Goal: Register for event/course

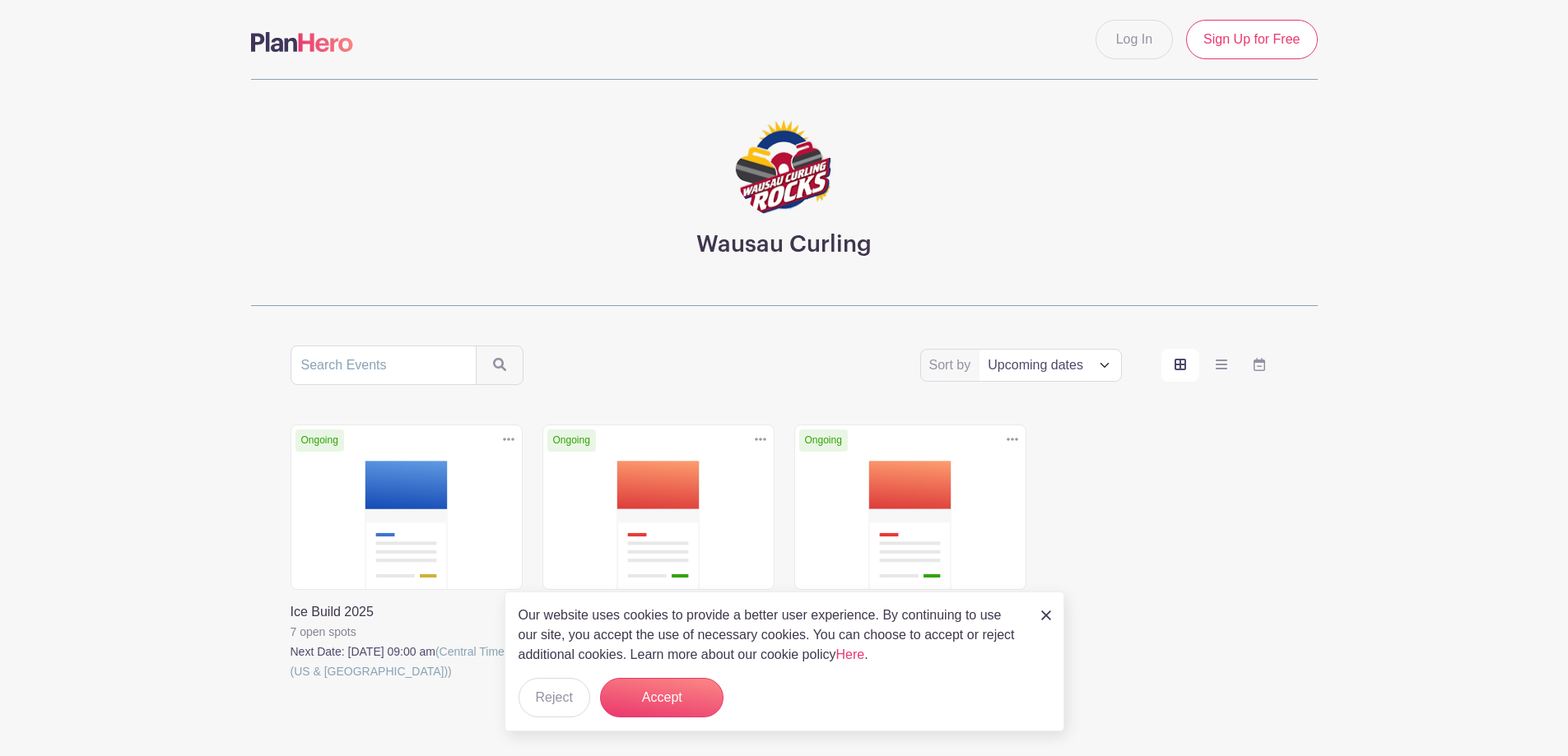
click at [542, 701] on link at bounding box center [542, 701] width 0 height 0
click at [794, 681] on link at bounding box center [794, 681] width 0 height 0
click at [290, 681] on link at bounding box center [290, 681] width 0 height 0
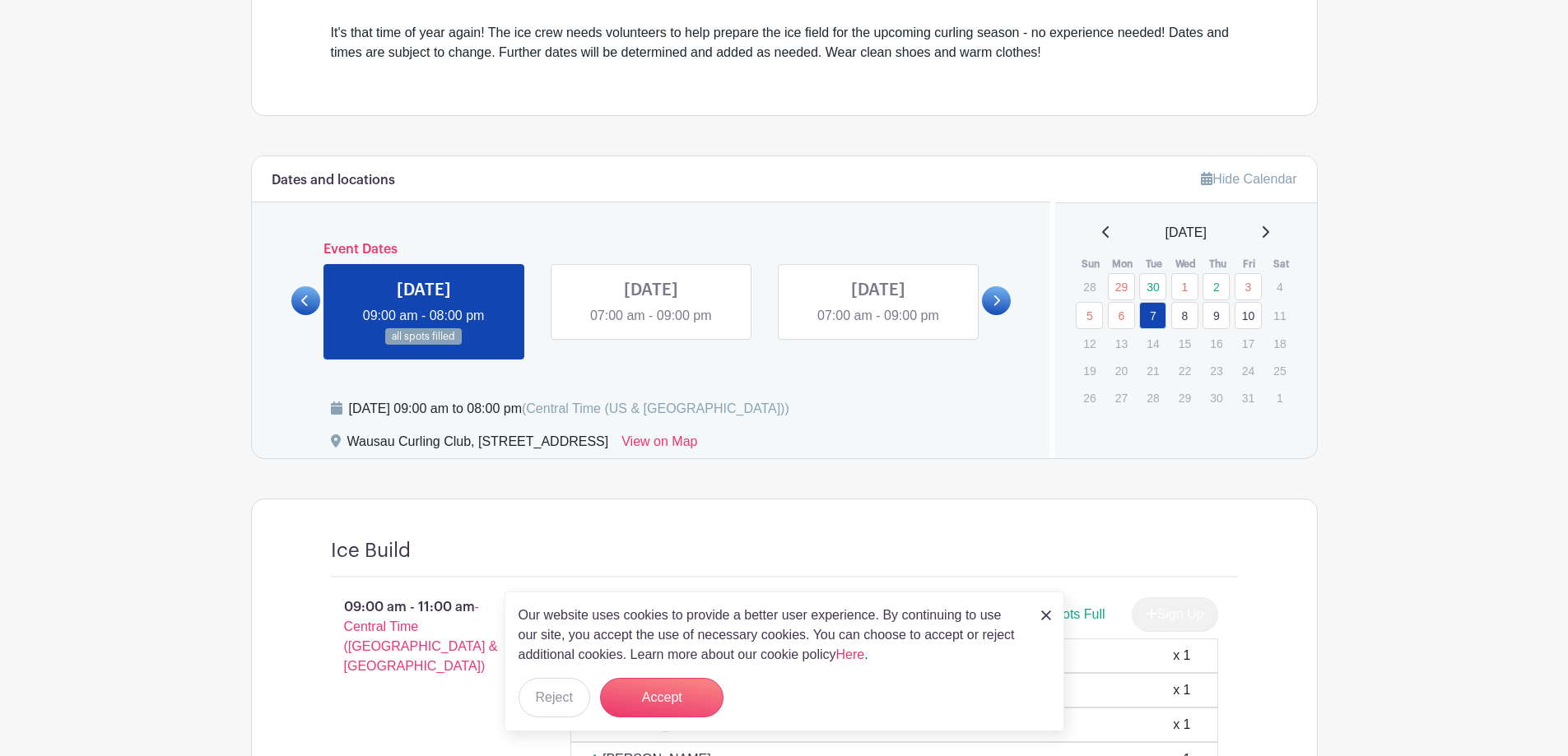
scroll to position [523, 0]
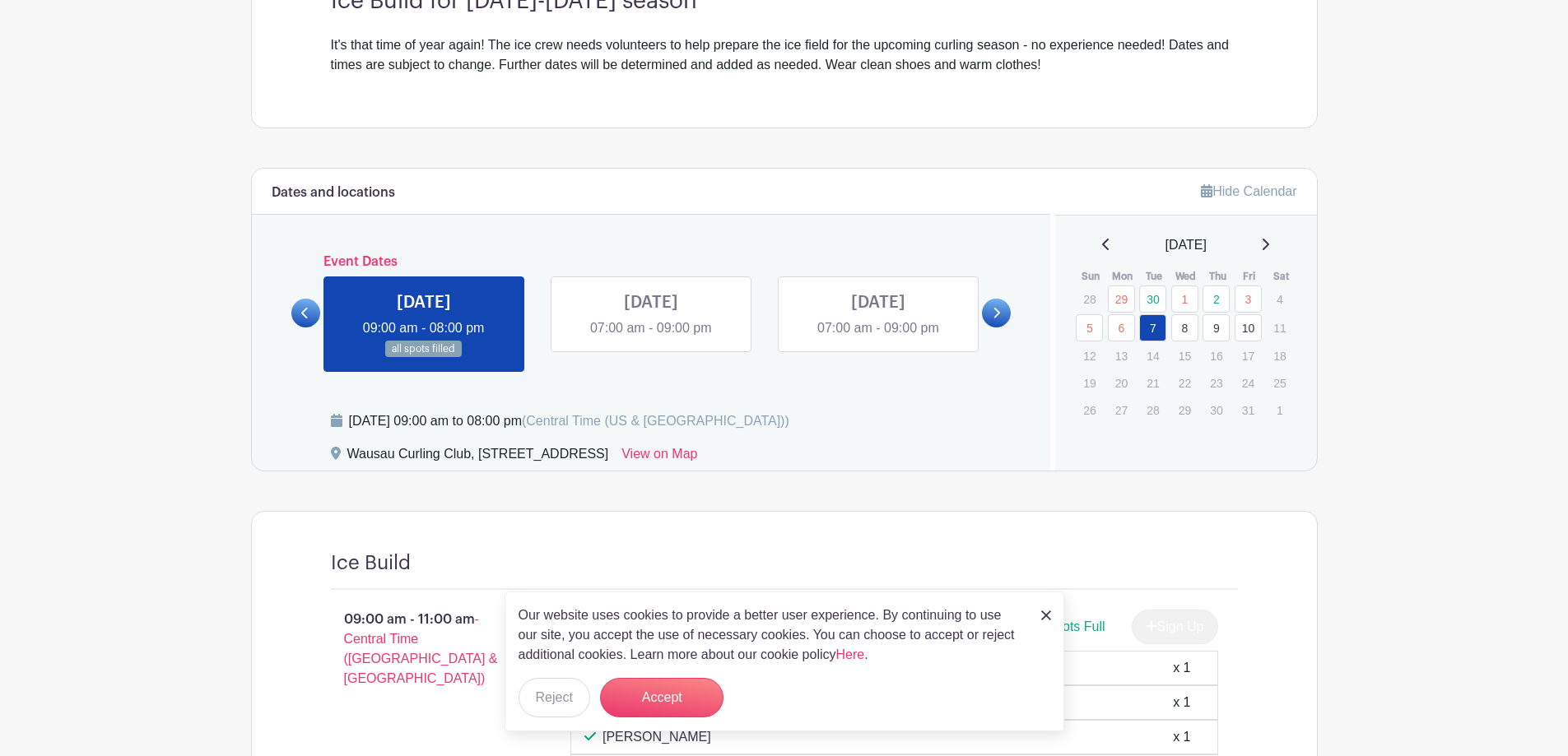
click at [651, 338] on link at bounding box center [651, 338] width 0 height 0
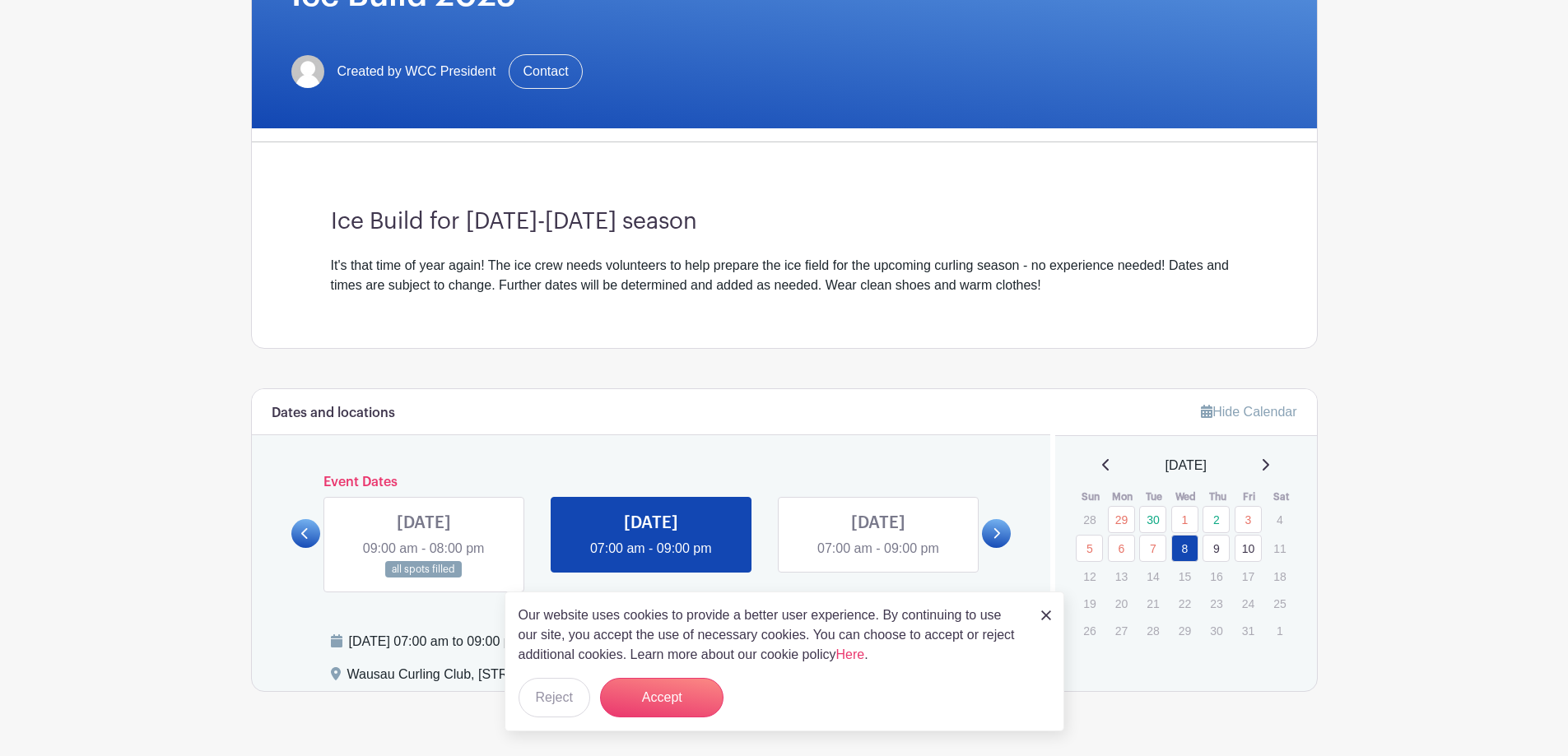
scroll to position [341, 0]
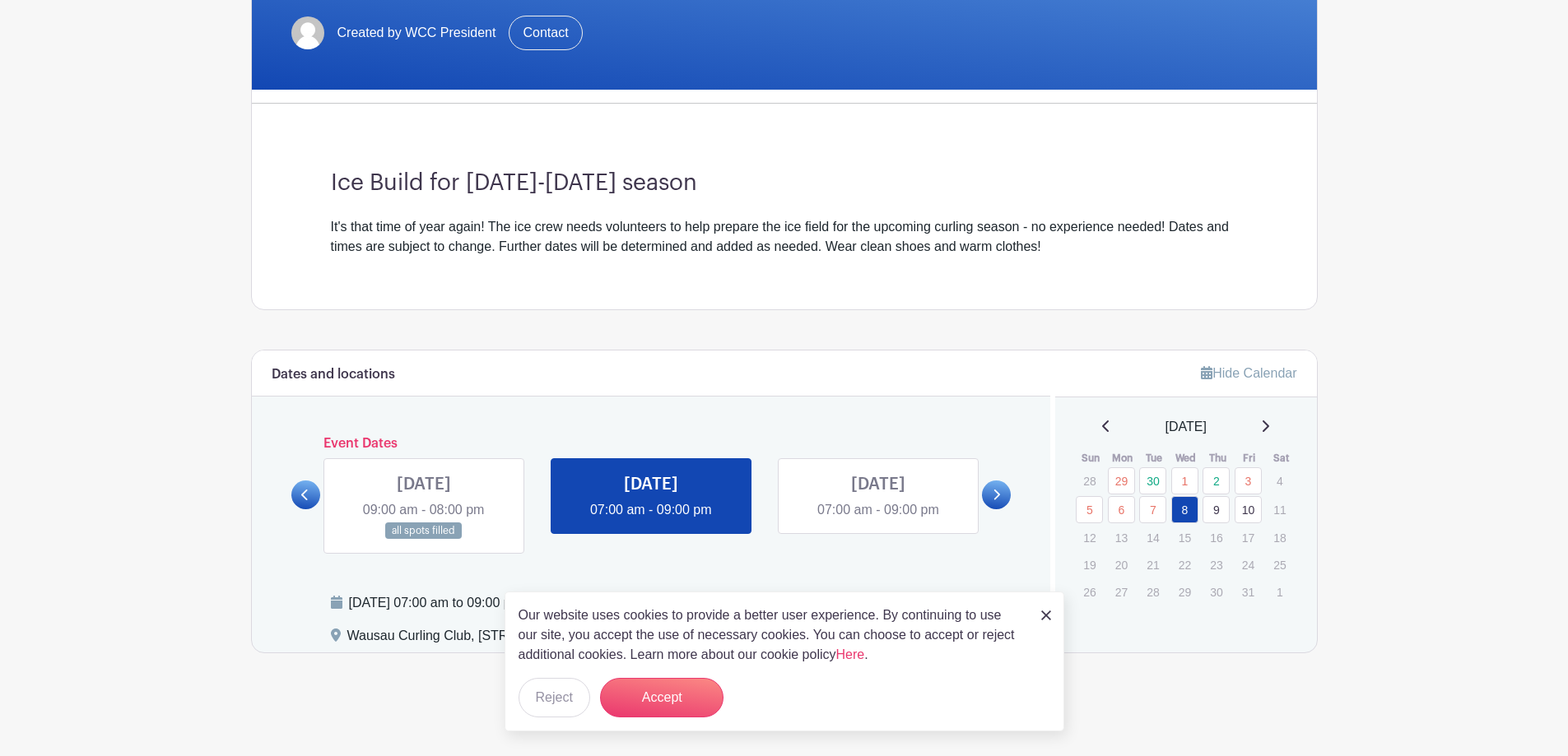
click at [651, 520] on link at bounding box center [651, 520] width 0 height 0
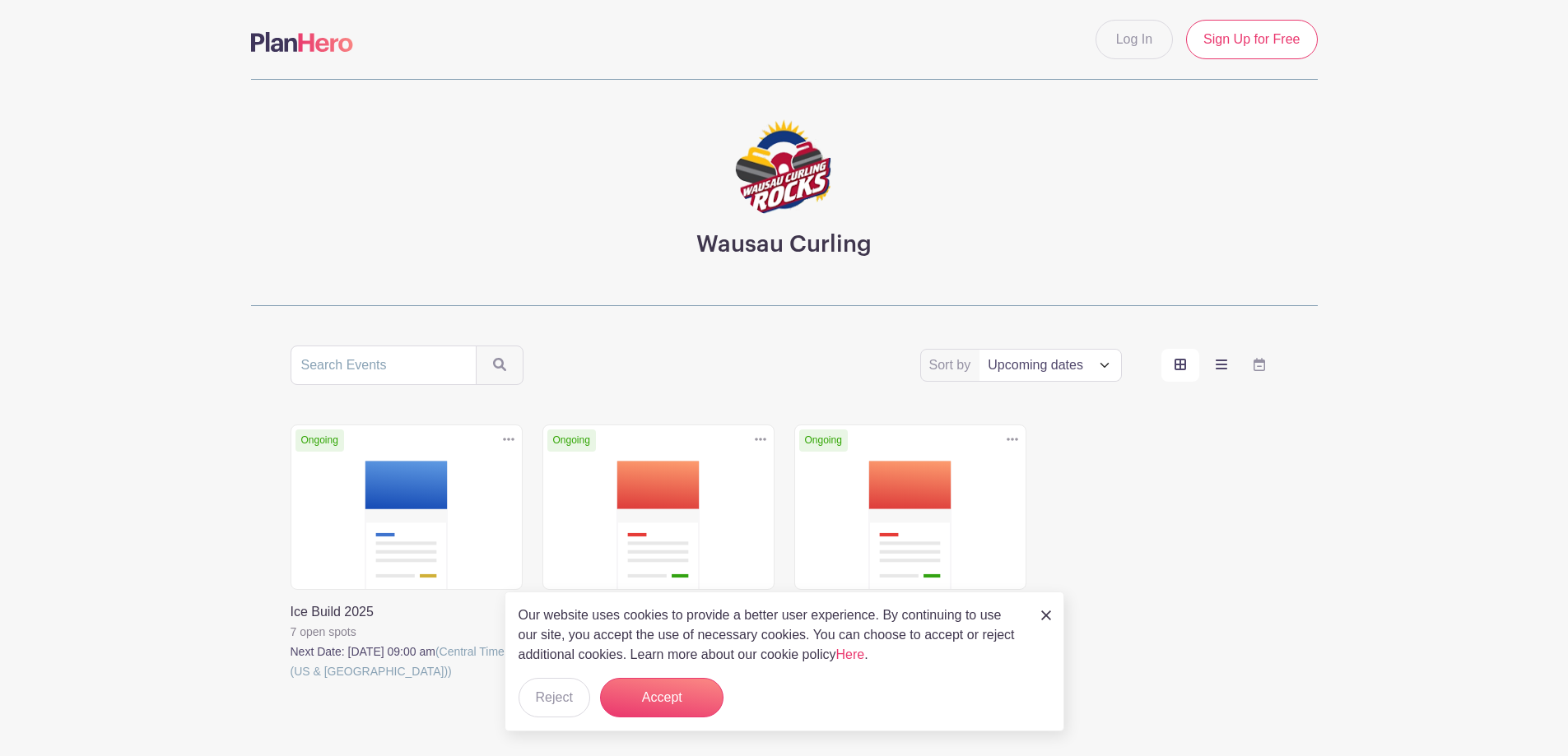
click at [1222, 362] on icon "order and view" at bounding box center [1222, 364] width 11 height 13
click at [0, 0] on input "order and view" at bounding box center [0, 0] width 0 height 0
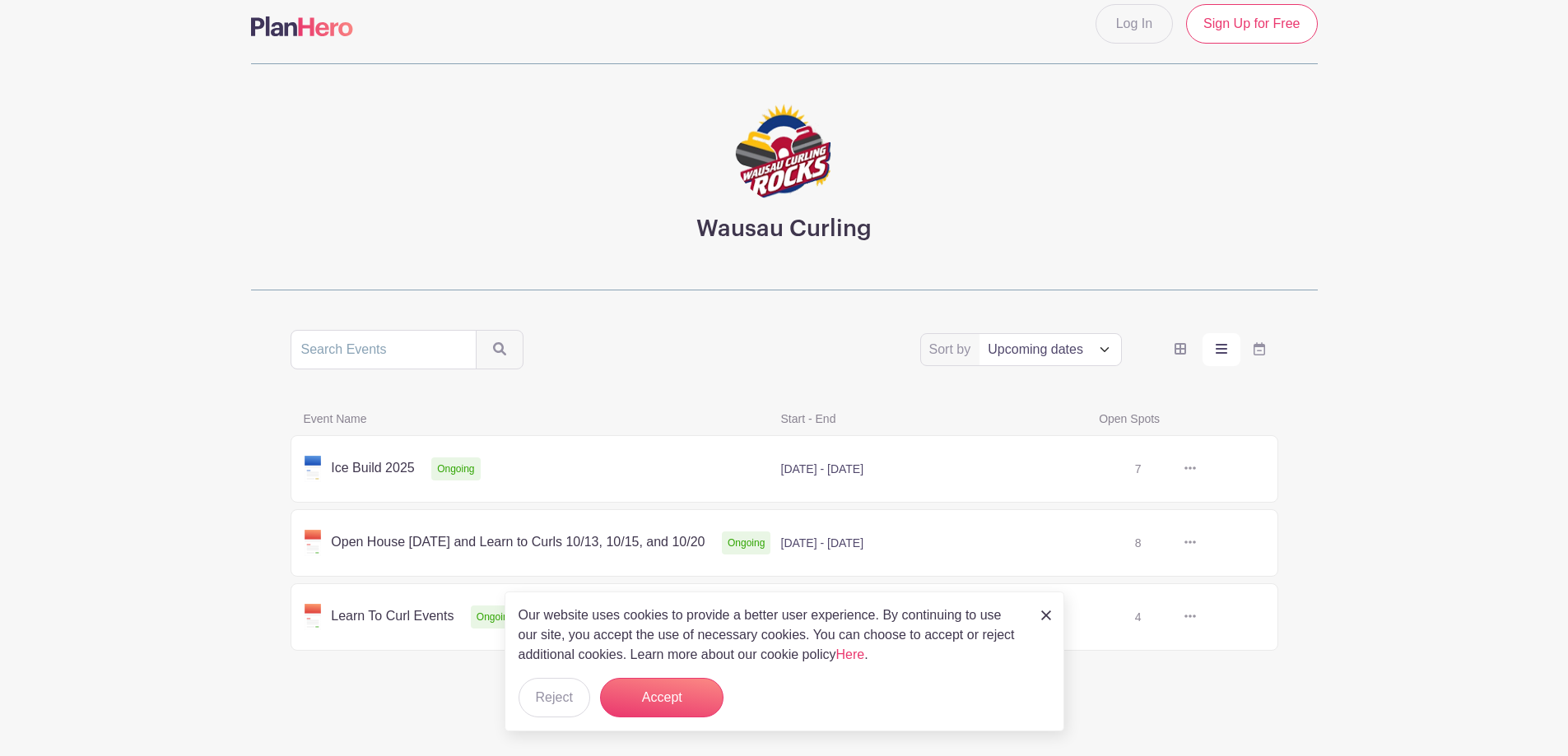
scroll to position [20, 0]
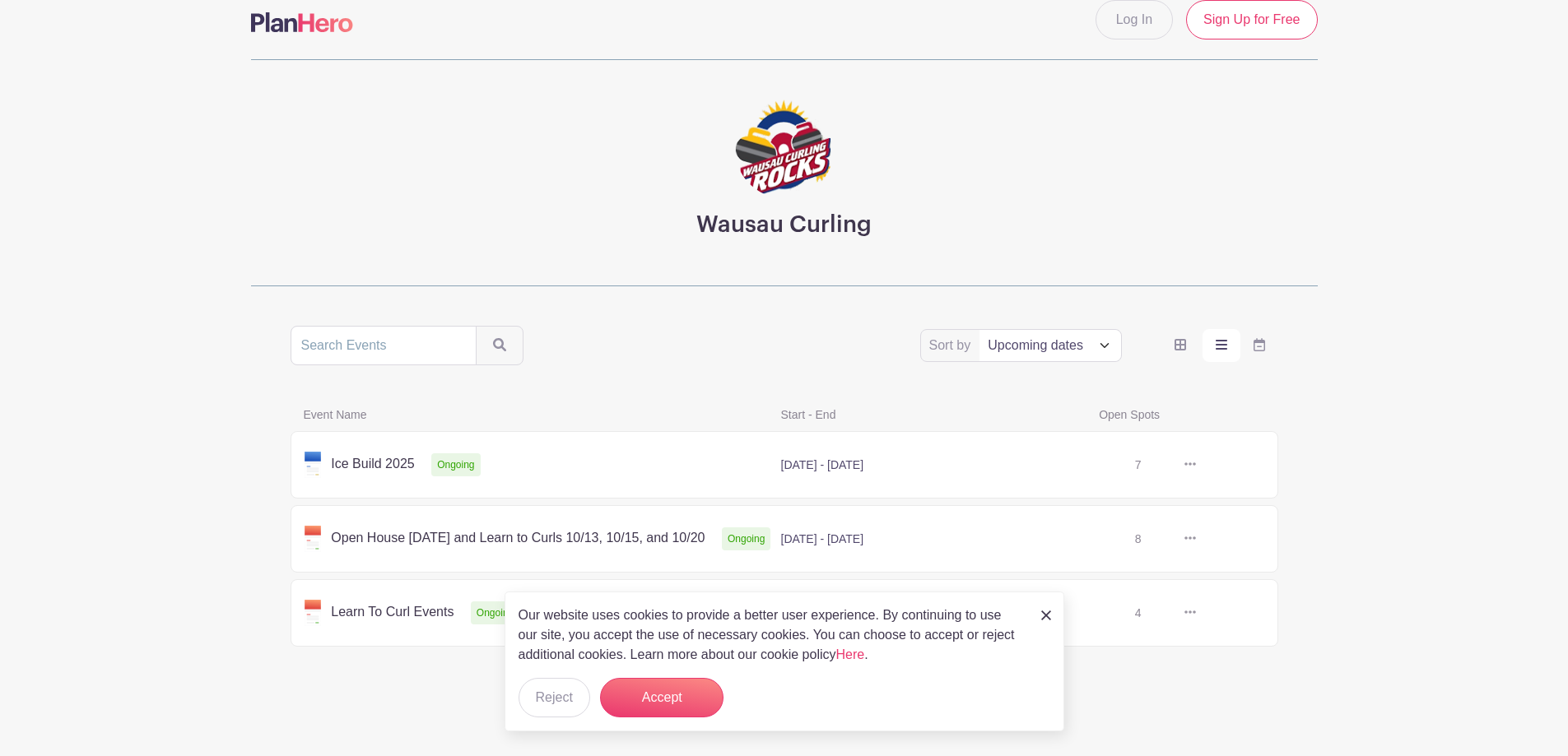
click at [1196, 465] on link at bounding box center [1196, 465] width 0 height 0
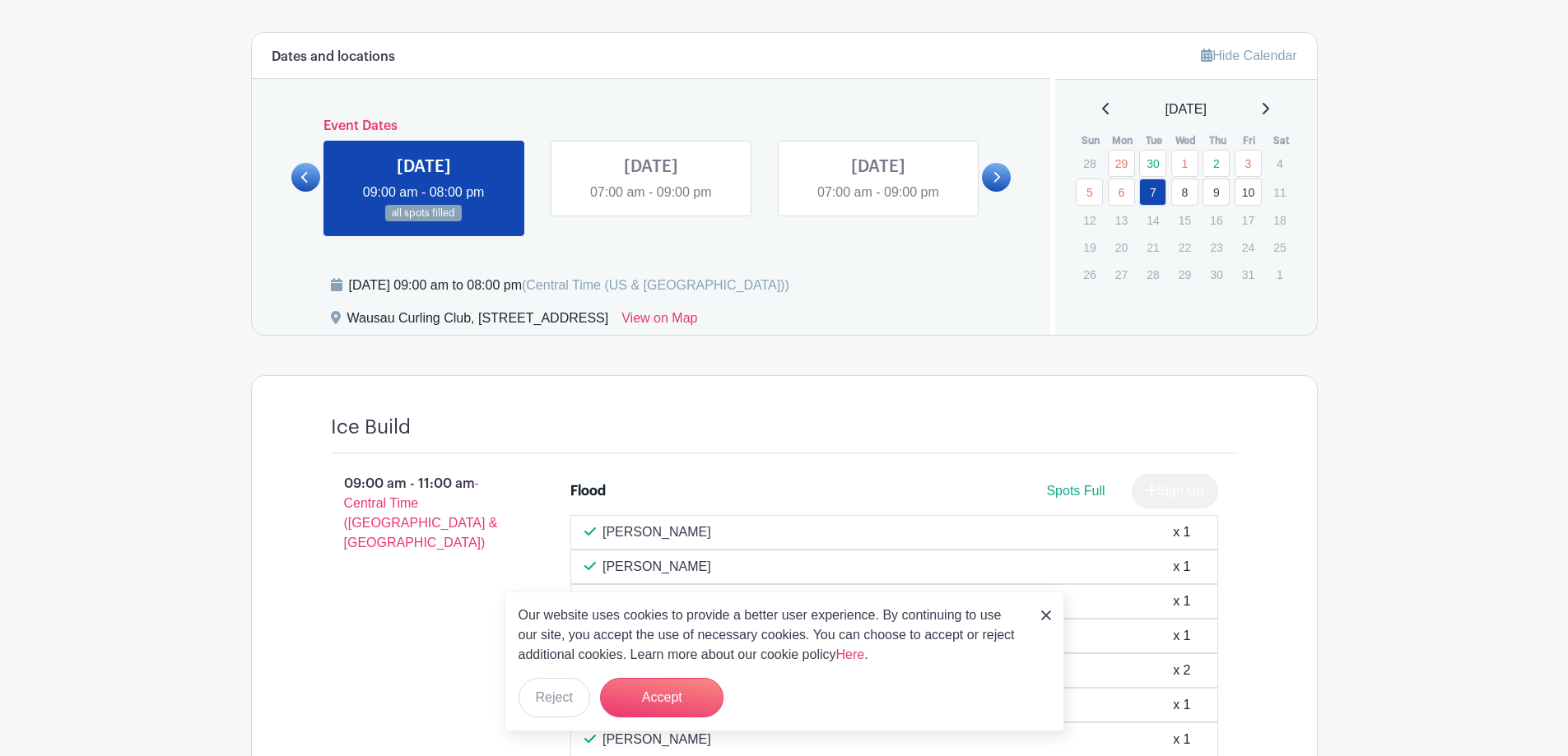
scroll to position [576, 0]
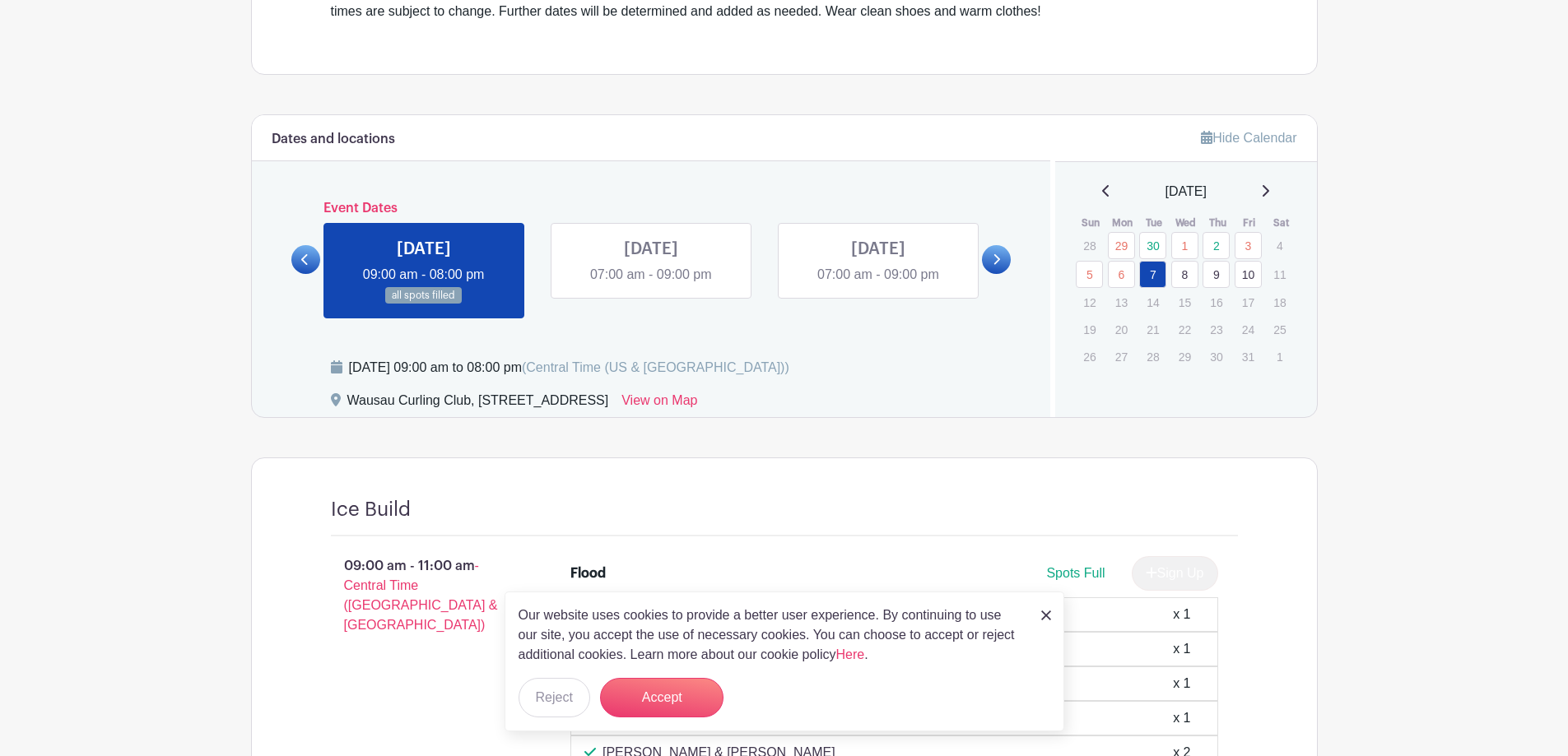
click at [878, 285] on link at bounding box center [878, 285] width 0 height 0
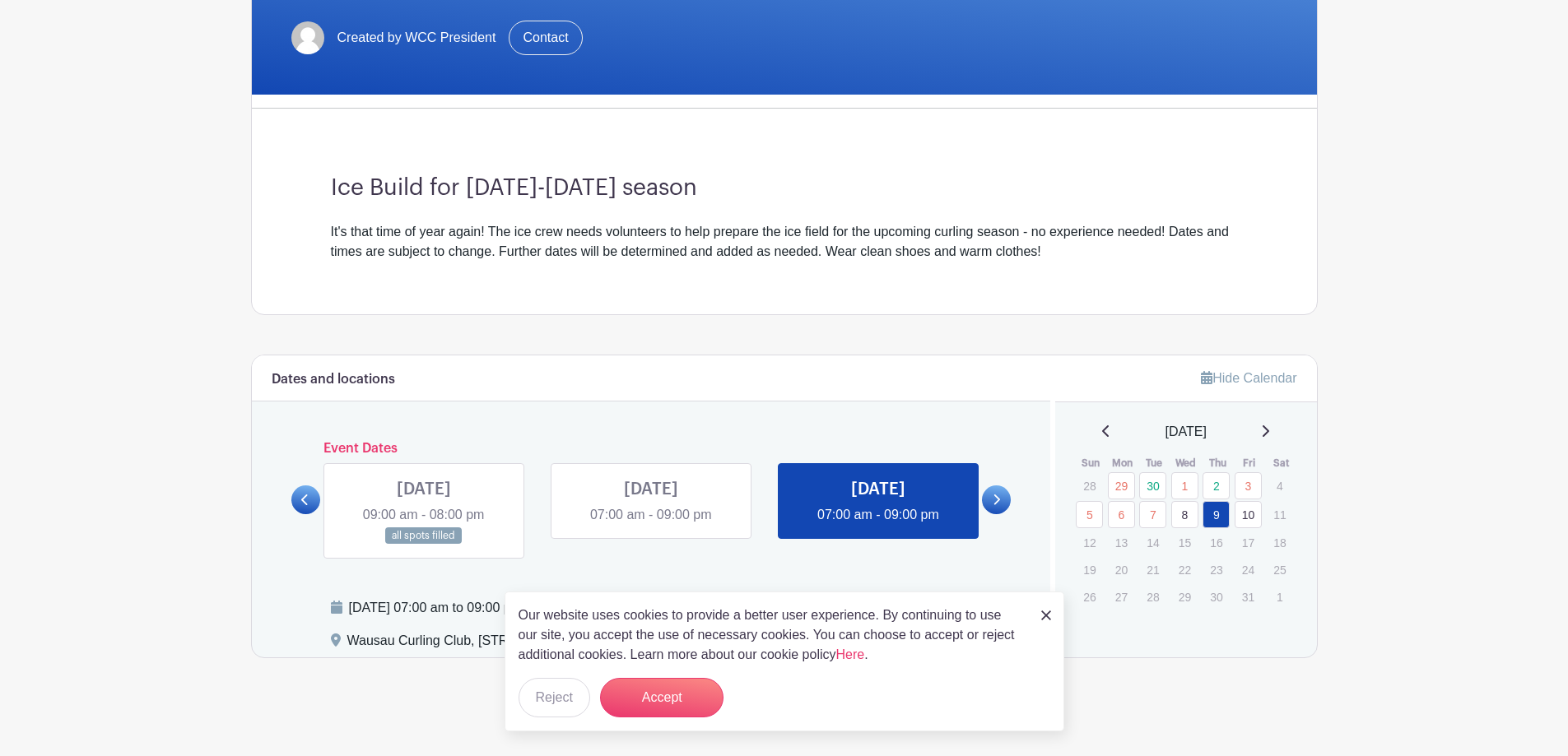
scroll to position [341, 0]
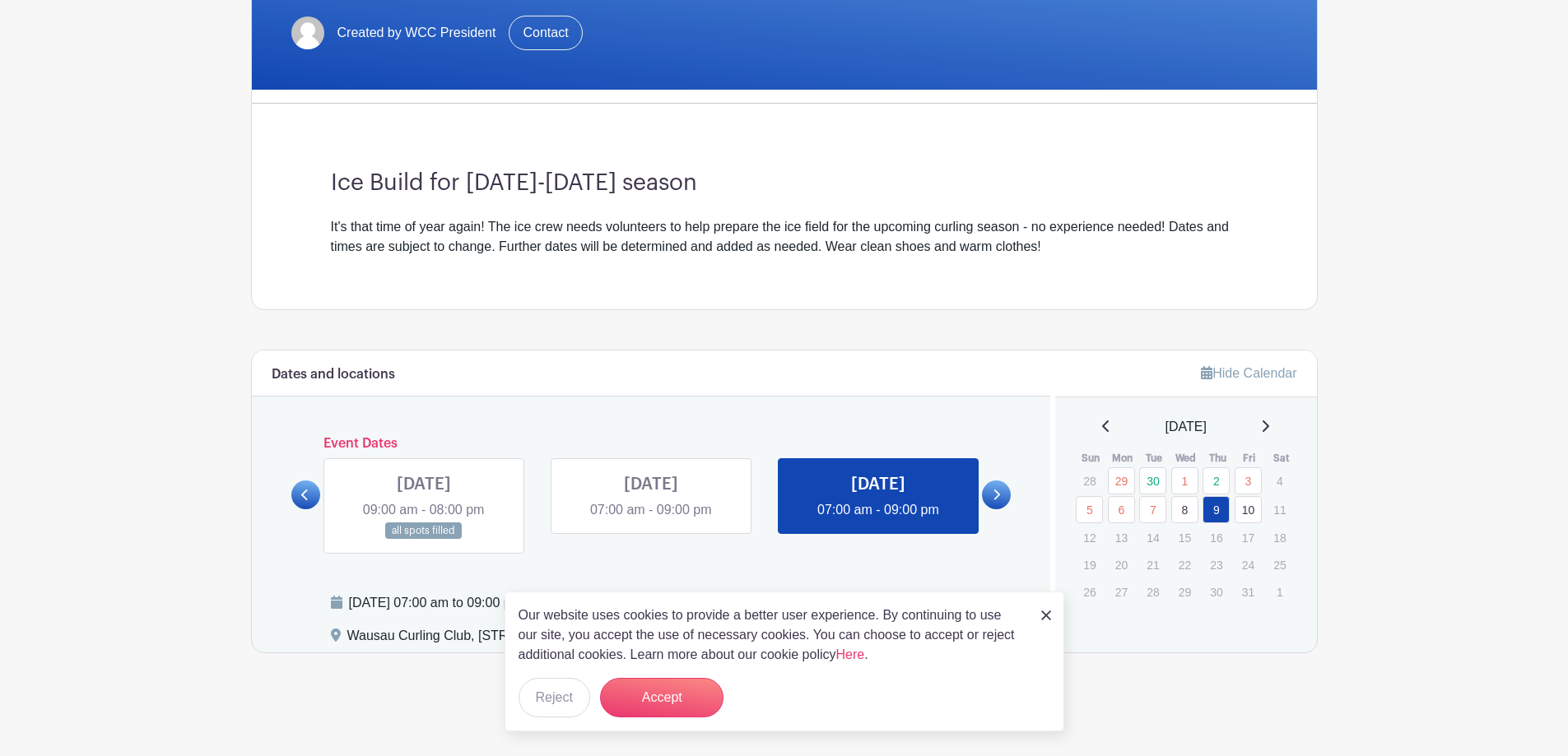
click at [993, 494] on icon at bounding box center [997, 494] width 8 height 12
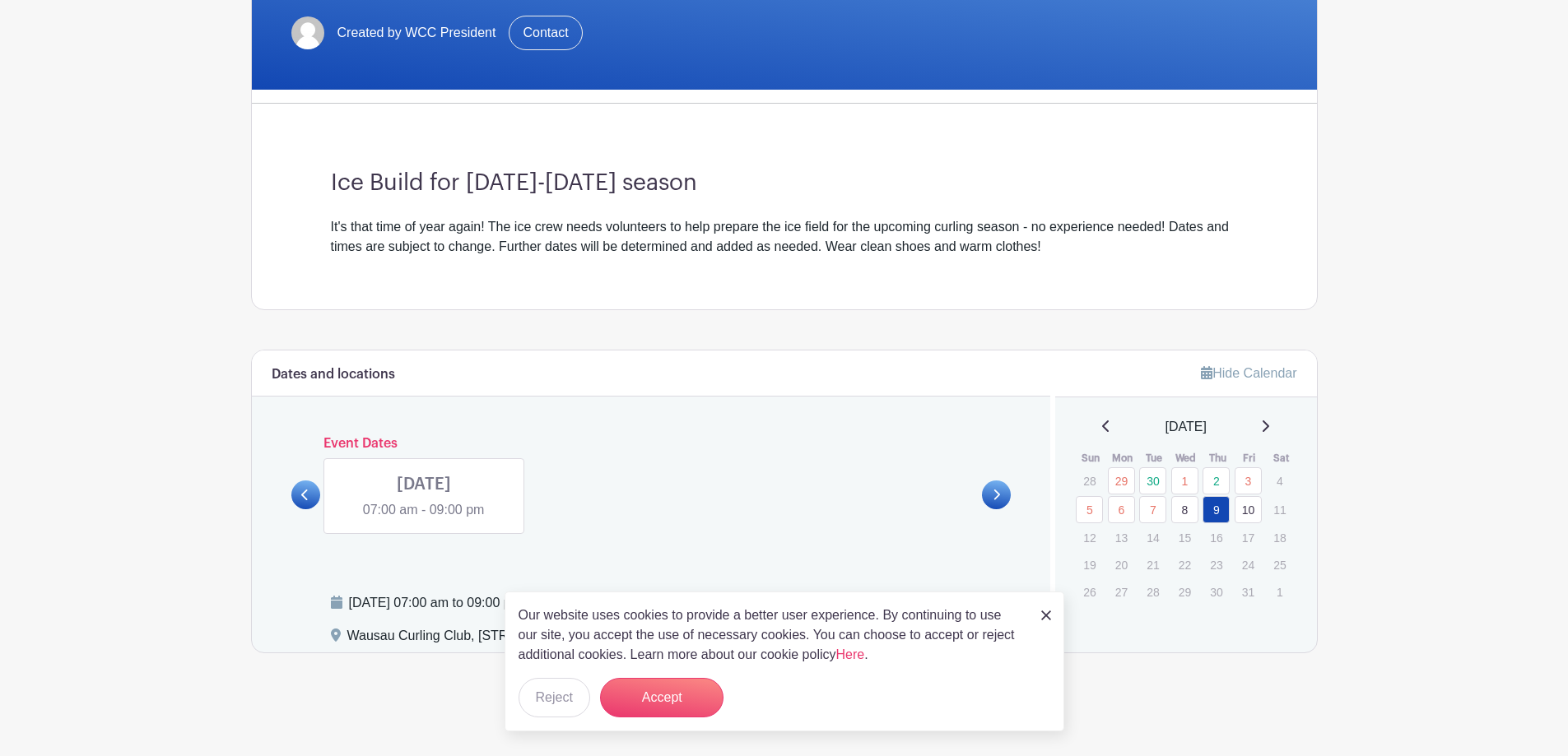
scroll to position [321, 0]
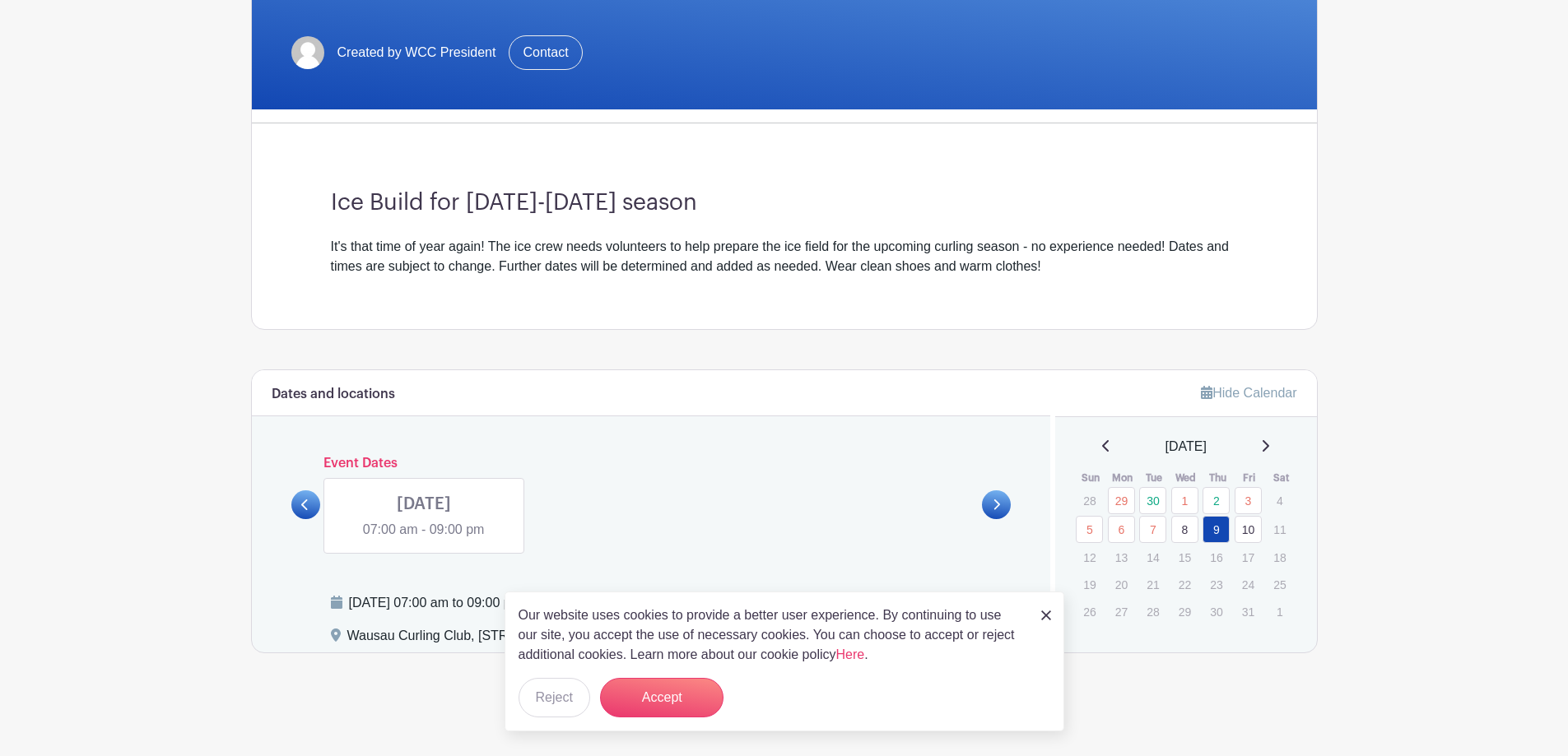
click at [424, 540] on link at bounding box center [424, 540] width 0 height 0
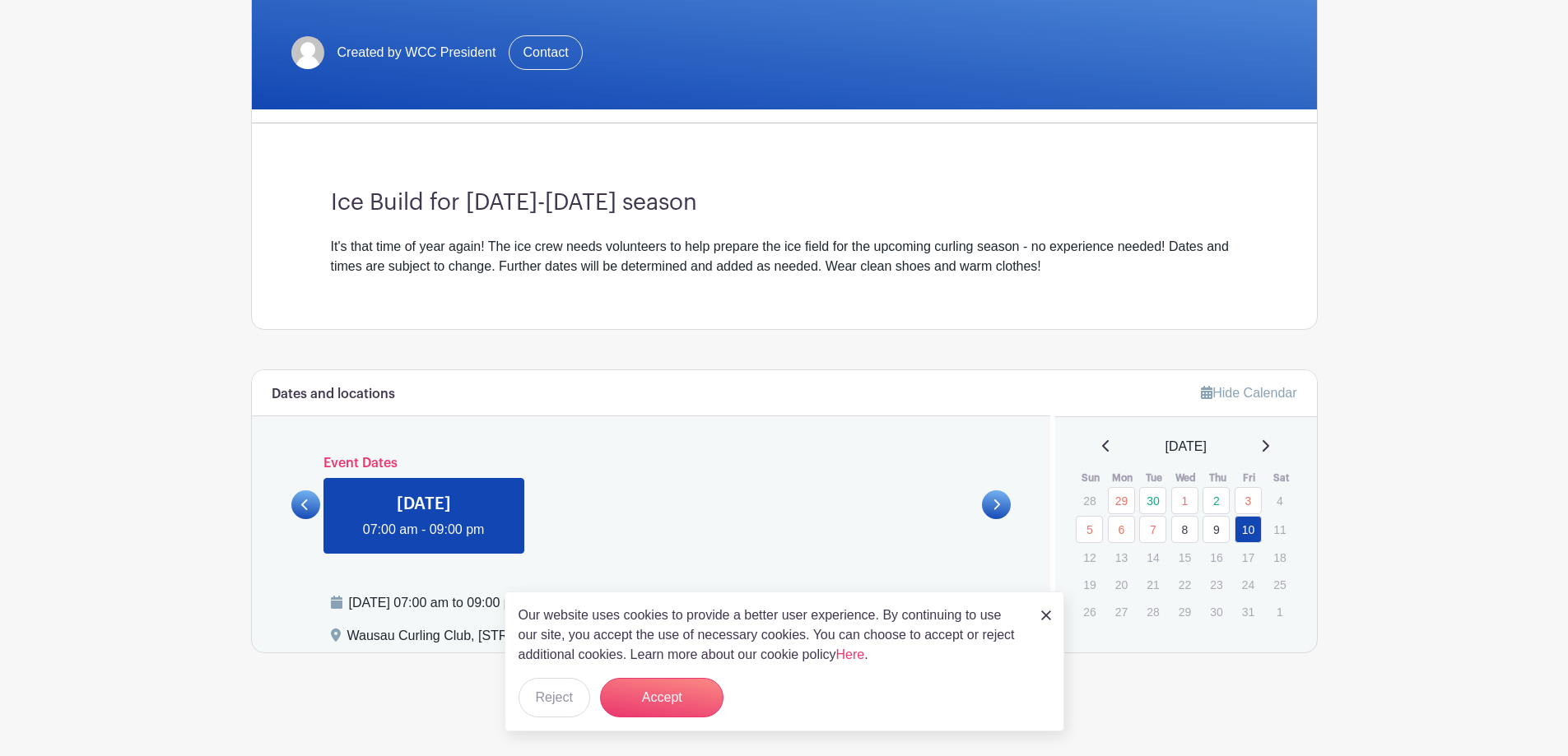
click at [304, 504] on icon at bounding box center [304, 504] width 7 height 10
